Goal: Information Seeking & Learning: Learn about a topic

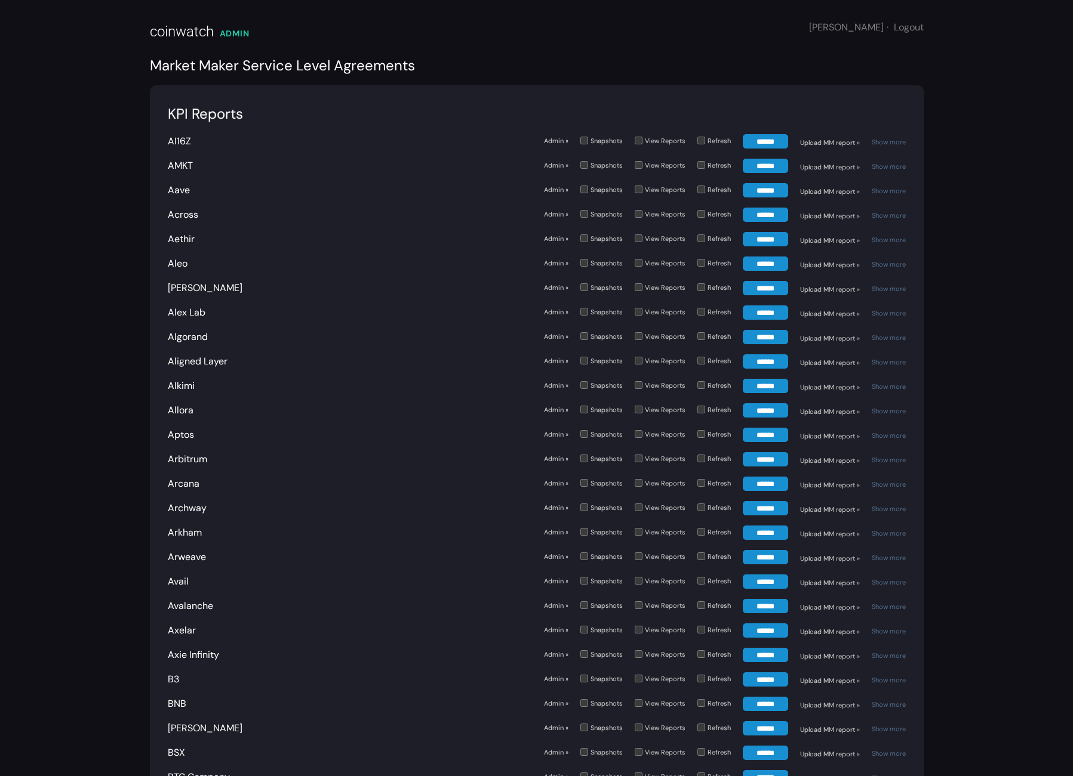
scroll to position [1977, 0]
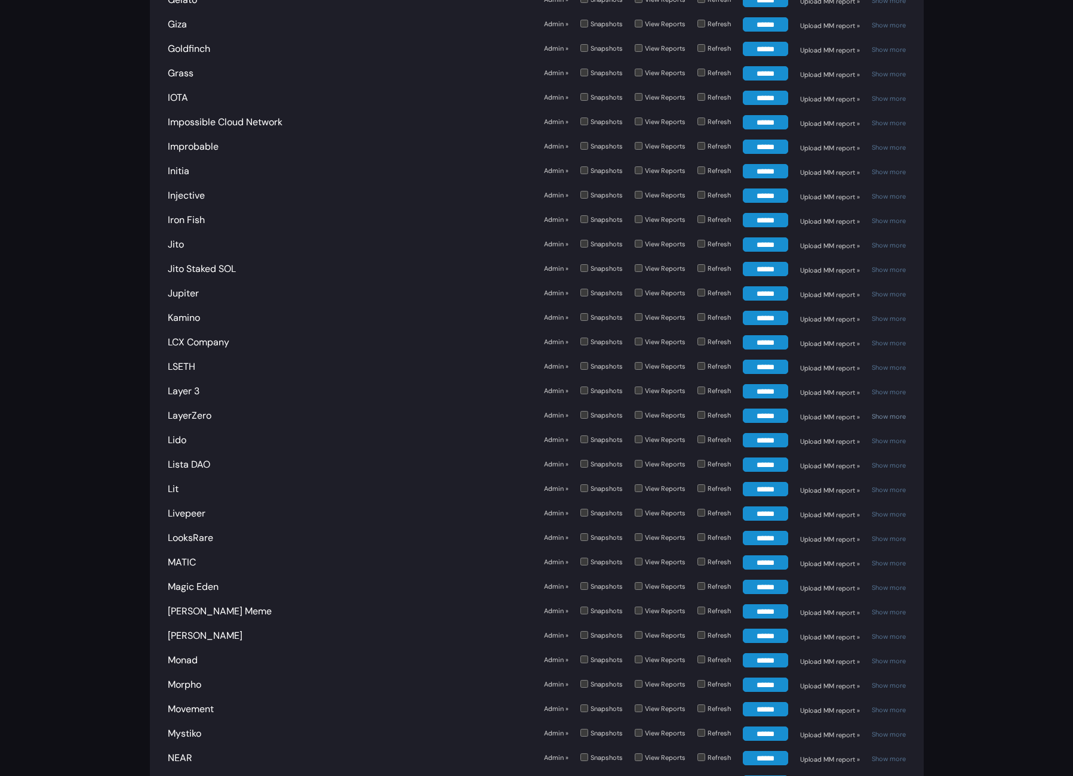
click at [886, 412] on link "Show more" at bounding box center [888, 416] width 34 height 8
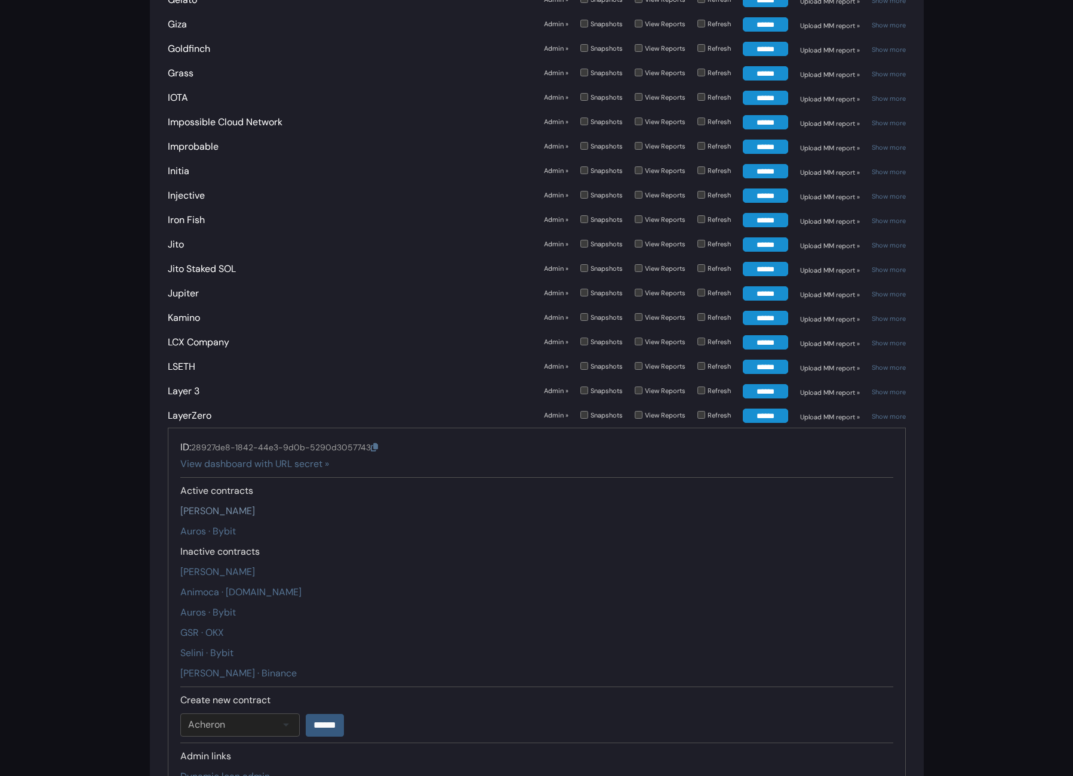
click at [219, 505] on link "[PERSON_NAME]" at bounding box center [217, 511] width 75 height 13
click at [220, 525] on link "Auros · Bybit" at bounding box center [208, 531] width 56 height 13
